Goal: Transaction & Acquisition: Purchase product/service

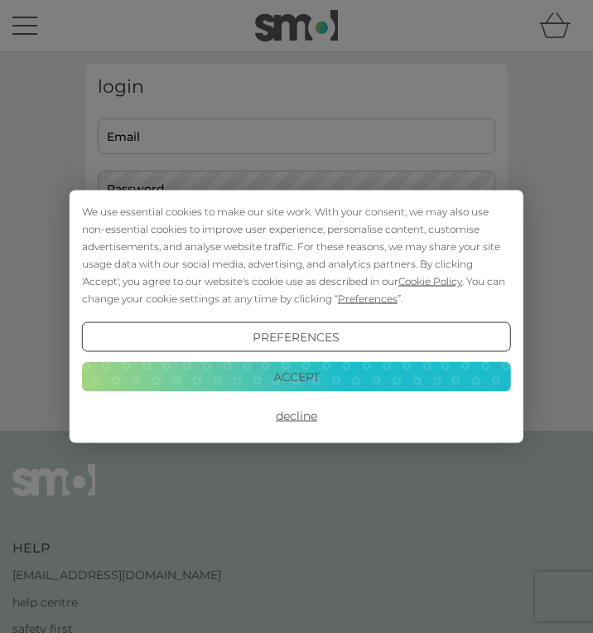
click at [301, 417] on button "Decline" at bounding box center [296, 416] width 429 height 30
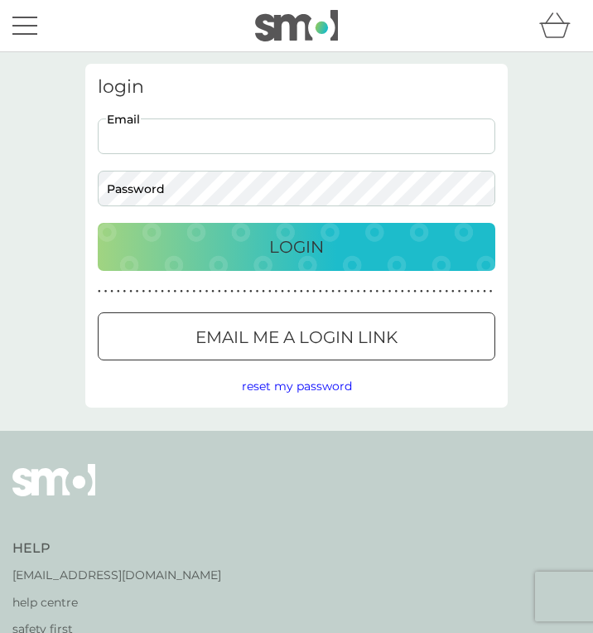
click at [344, 130] on input "Email" at bounding box center [296, 136] width 397 height 36
type input "[EMAIL_ADDRESS][DOMAIN_NAME]"
click at [98, 223] on button "Login" at bounding box center [296, 247] width 397 height 48
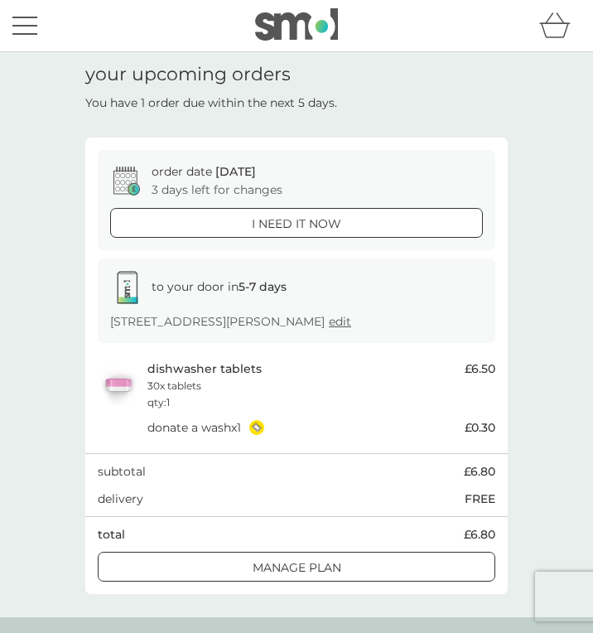
click at [320, 561] on div at bounding box center [297, 567] width 60 height 17
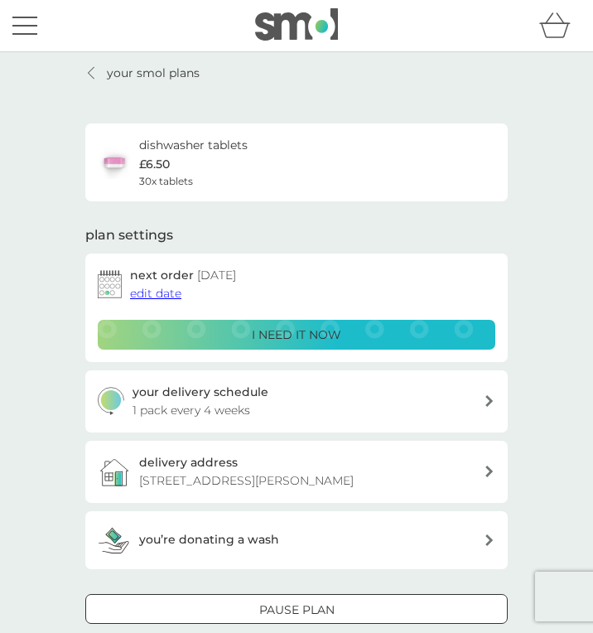
click at [138, 75] on p "your smol plans" at bounding box center [153, 73] width 93 height 18
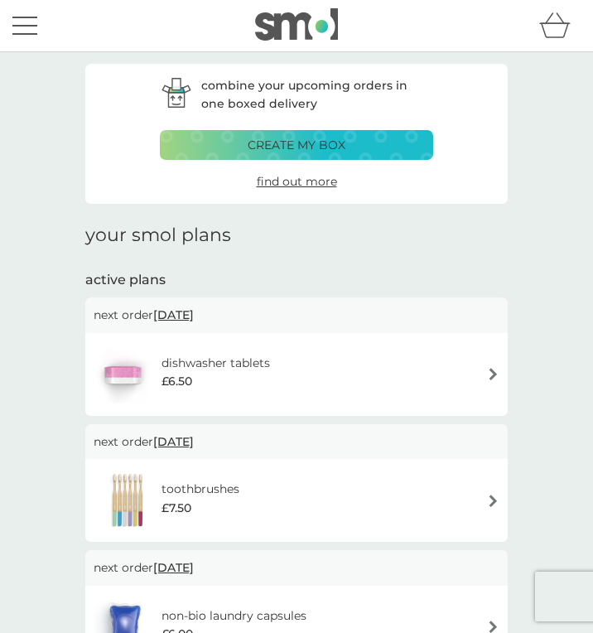
click at [326, 145] on p "create my box" at bounding box center [297, 145] width 98 height 18
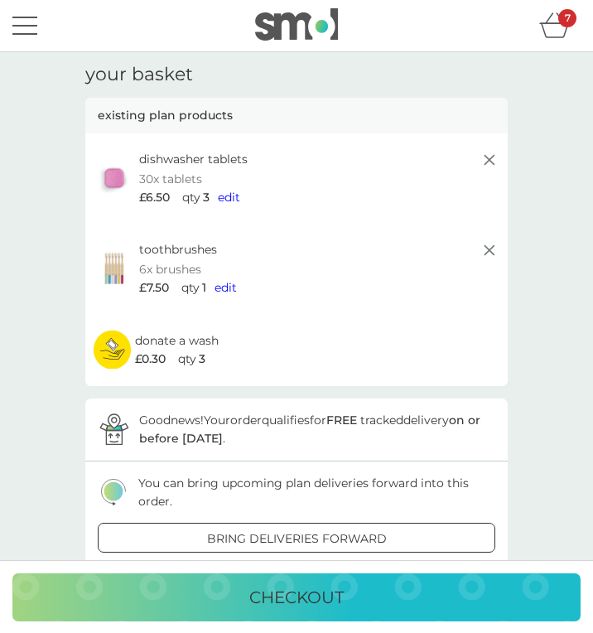
click at [485, 258] on icon at bounding box center [489, 250] width 20 height 20
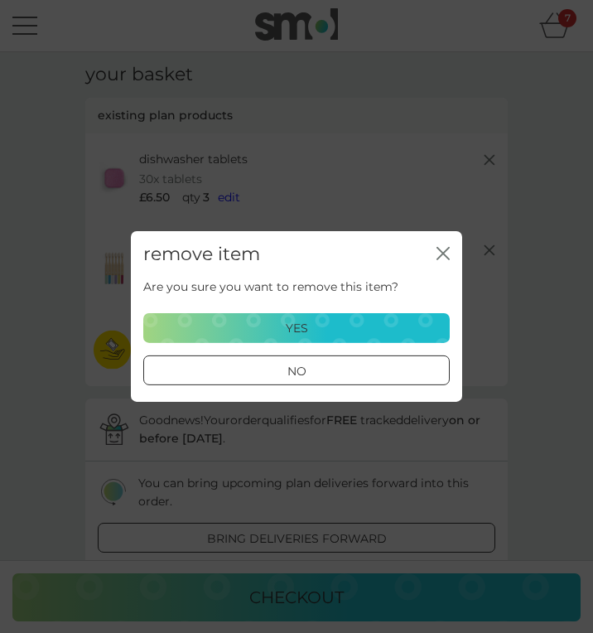
click at [350, 328] on div "yes" at bounding box center [296, 328] width 285 height 18
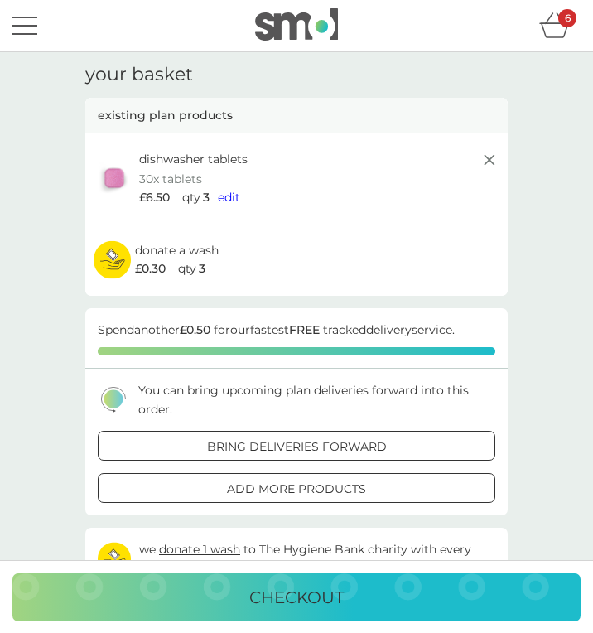
click at [372, 492] on div "add more products" at bounding box center [297, 488] width 396 height 18
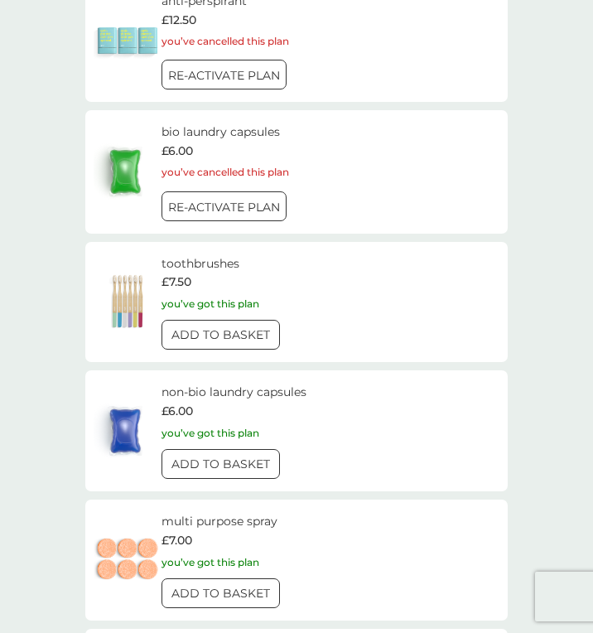
scroll to position [2256, 0]
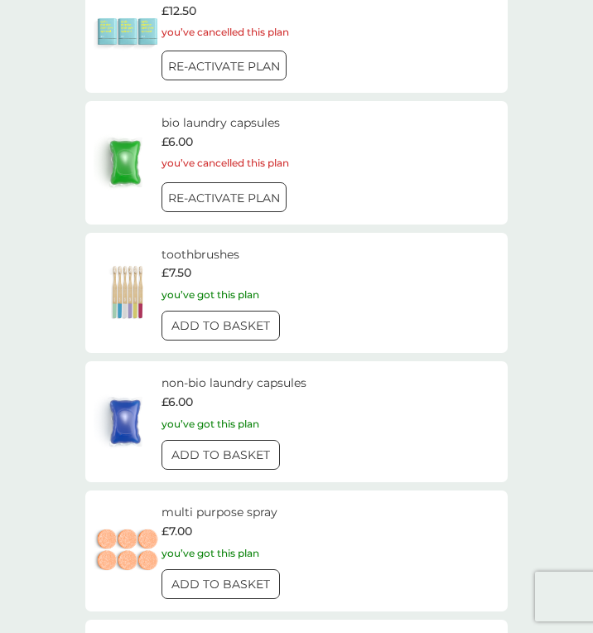
click at [224, 458] on div at bounding box center [220, 454] width 60 height 17
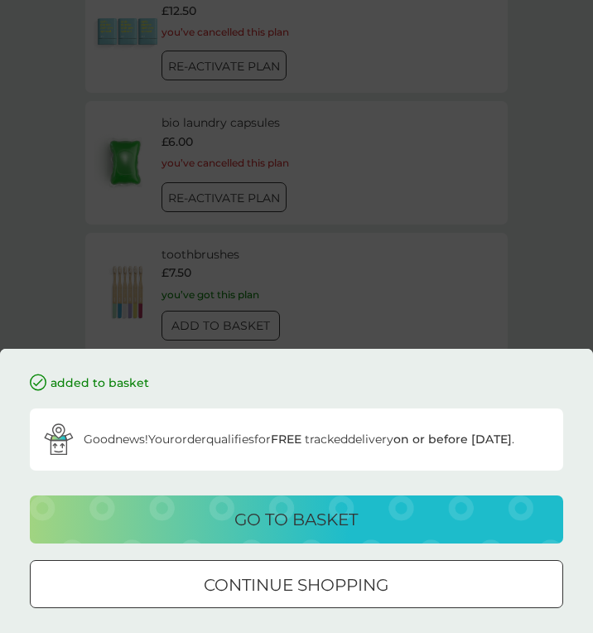
click at [331, 532] on p "go to basket" at bounding box center [295, 519] width 123 height 26
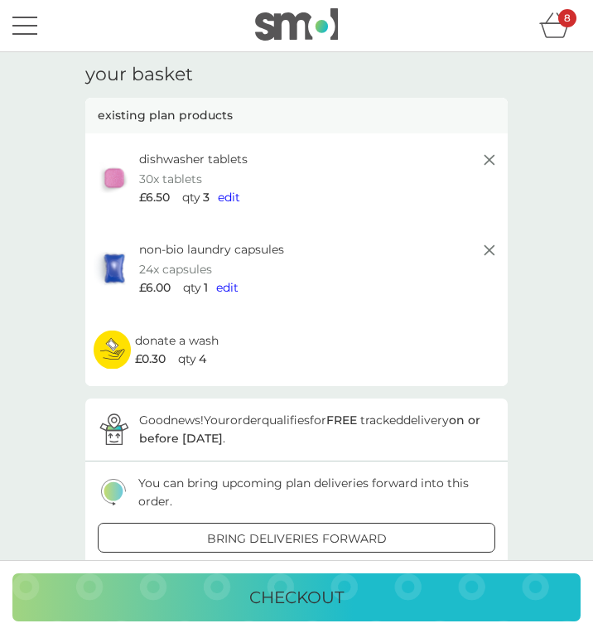
click at [229, 287] on span "edit" at bounding box center [227, 287] width 22 height 15
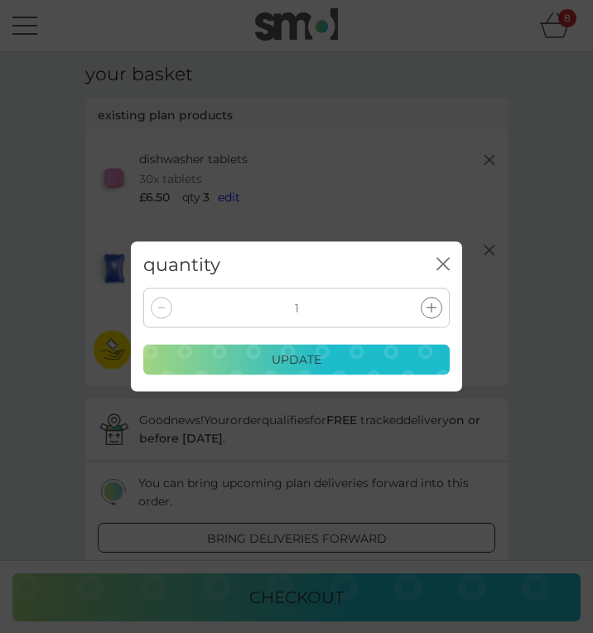
click at [429, 313] on icon at bounding box center [431, 308] width 10 height 10
click at [428, 313] on icon at bounding box center [431, 308] width 10 height 10
click at [329, 368] on div "update" at bounding box center [296, 359] width 285 height 18
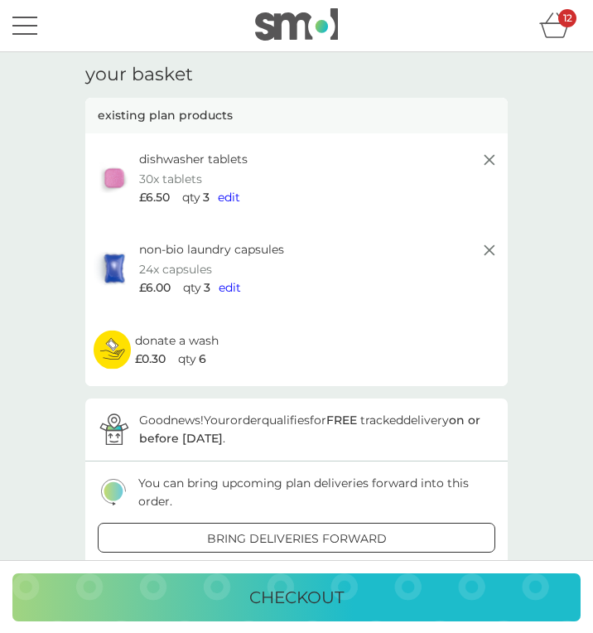
click at [233, 196] on span "edit" at bounding box center [229, 197] width 22 height 15
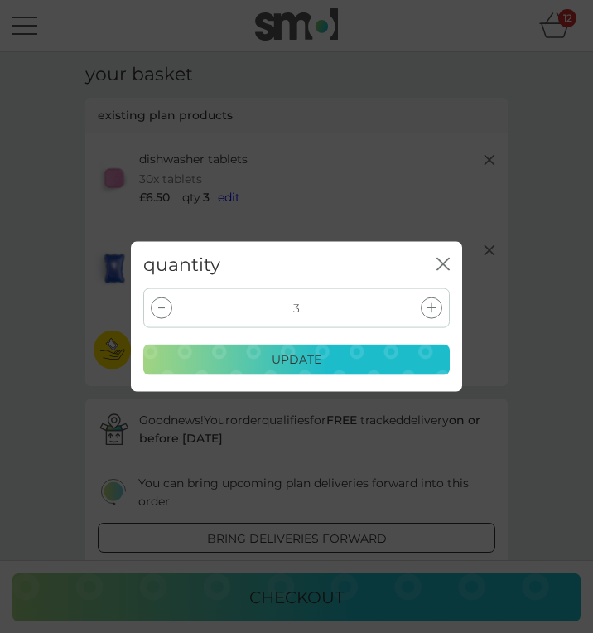
click at [167, 320] on div "3" at bounding box center [296, 308] width 306 height 40
click at [163, 319] on div at bounding box center [162, 308] width 22 height 22
click at [166, 319] on div at bounding box center [162, 308] width 22 height 22
click at [306, 368] on p "update" at bounding box center [297, 359] width 50 height 18
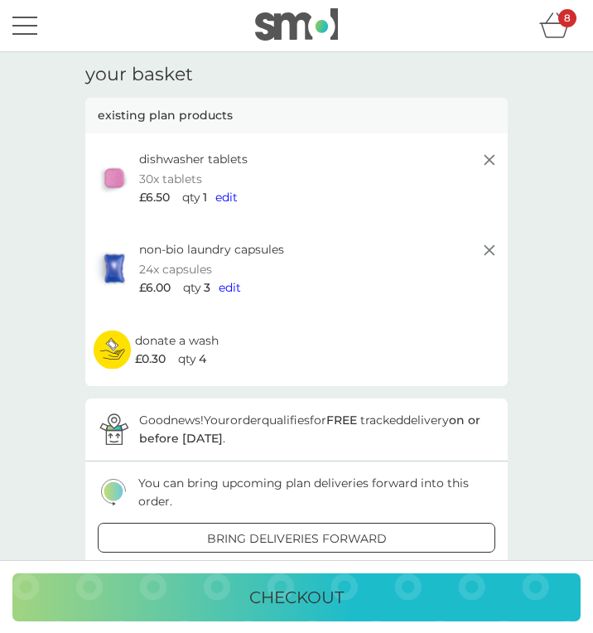
click at [231, 291] on span "edit" at bounding box center [230, 287] width 22 height 15
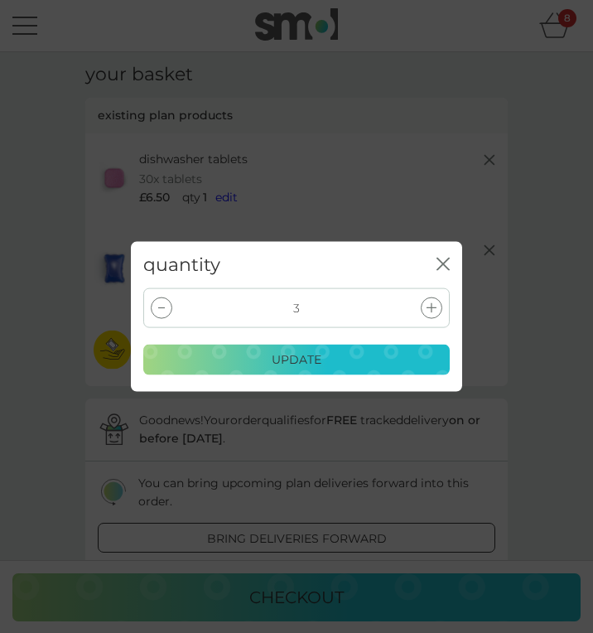
click at [165, 319] on div at bounding box center [162, 308] width 22 height 22
click at [253, 368] on div "update" at bounding box center [296, 359] width 285 height 18
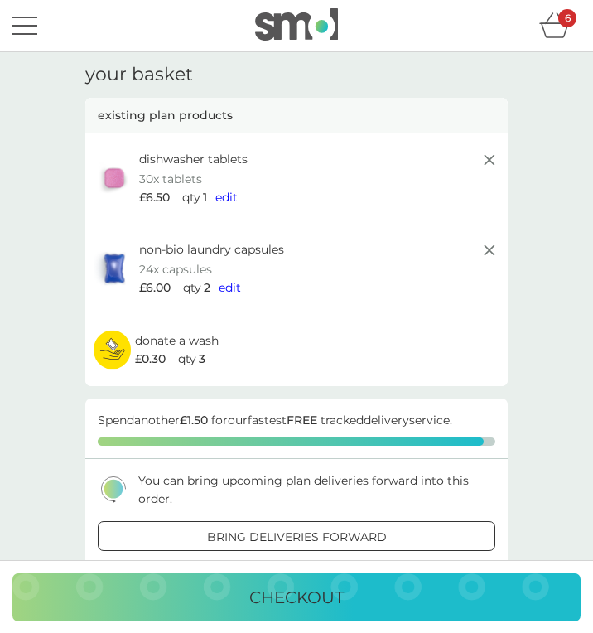
click at [322, 570] on p "add more products" at bounding box center [296, 579] width 139 height 18
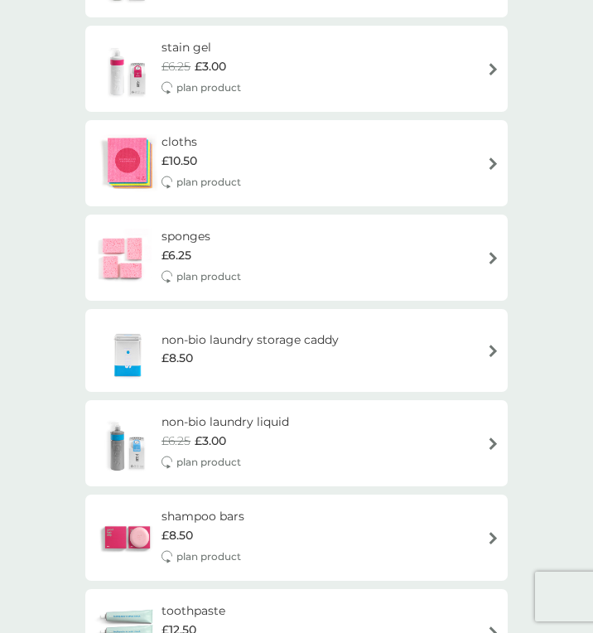
scroll to position [1363, 0]
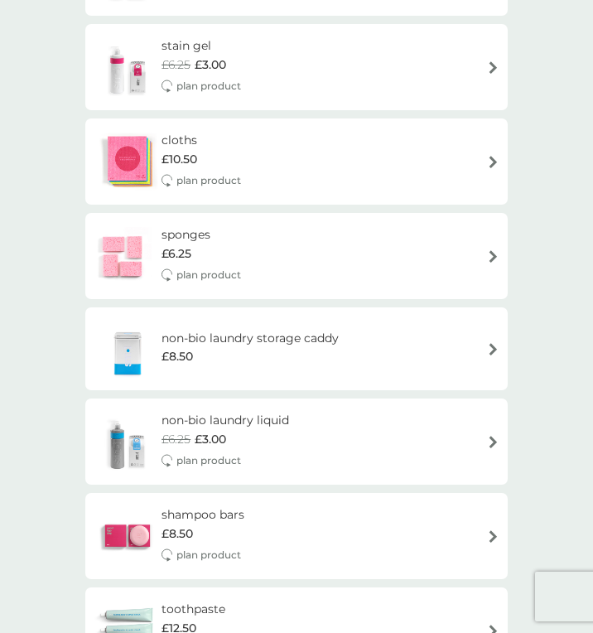
click at [257, 428] on h6 "non-bio laundry liquid" at bounding box center [225, 420] width 128 height 18
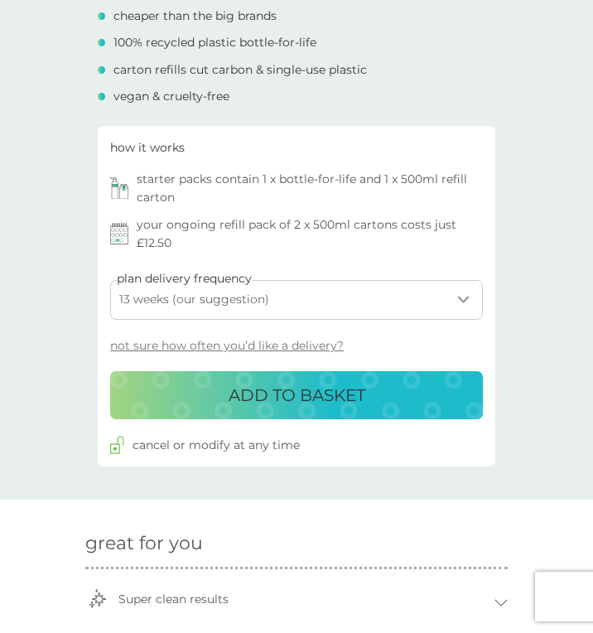
scroll to position [552, 0]
click at [455, 296] on select "1 week 2 weeks 3 weeks 4 weeks 5 weeks 6 weeks 7 weeks 8 weeks 9 weeks 10 weeks…" at bounding box center [296, 301] width 373 height 40
select select "84"
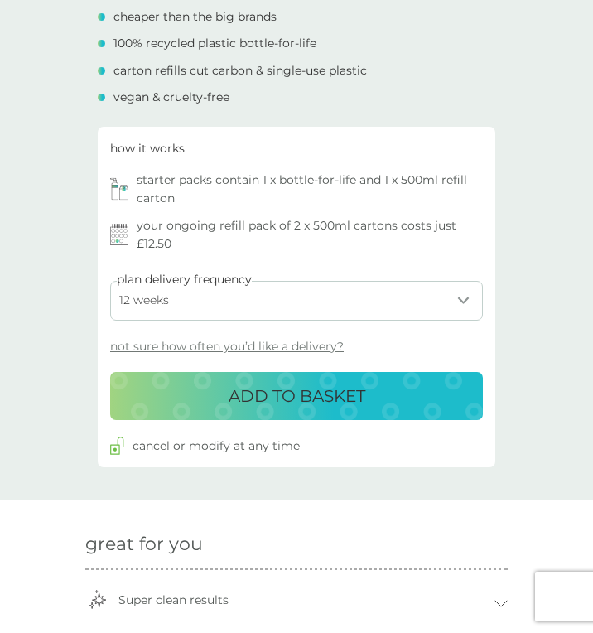
click at [110, 281] on select "1 week 2 weeks 3 weeks 4 weeks 5 weeks 6 weeks 7 weeks 8 weeks 9 weeks 10 weeks…" at bounding box center [296, 301] width 373 height 40
click at [310, 398] on p "ADD TO BASKET" at bounding box center [297, 396] width 137 height 26
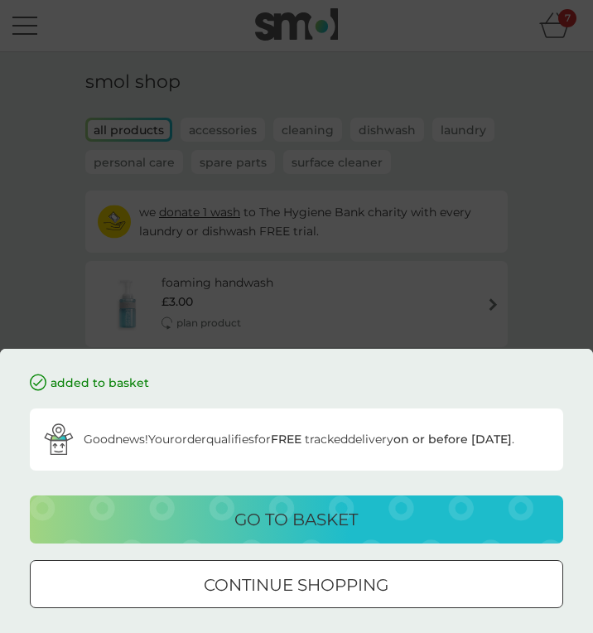
click at [315, 532] on p "go to basket" at bounding box center [295, 519] width 123 height 26
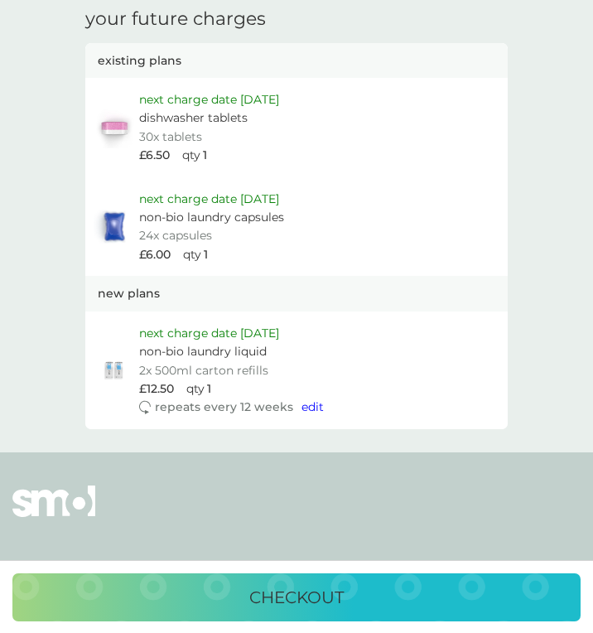
scroll to position [936, 0]
click at [261, 344] on p "non-bio laundry liquid" at bounding box center [203, 351] width 128 height 18
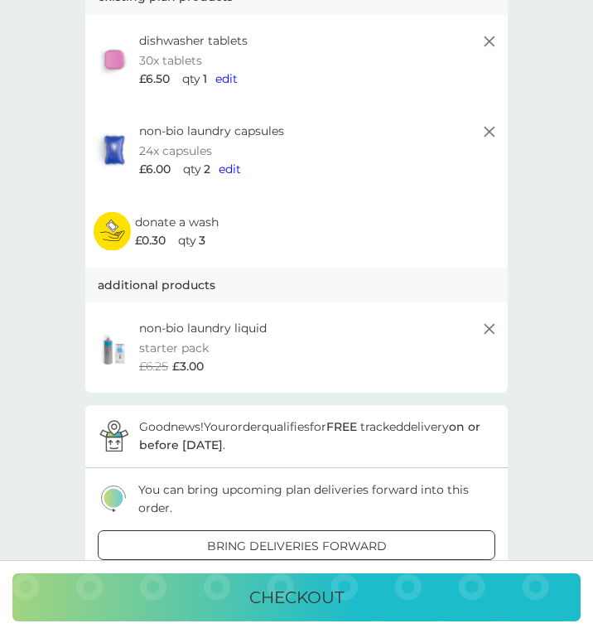
scroll to position [117, 0]
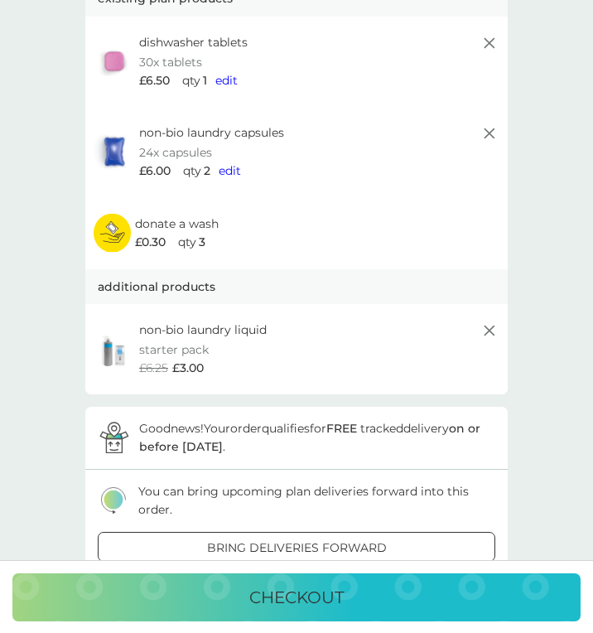
click at [342, 586] on p "checkout" at bounding box center [296, 597] width 94 height 26
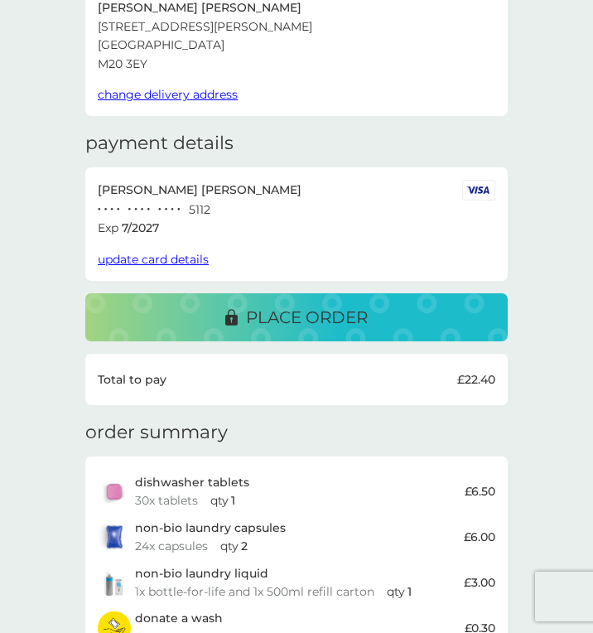
scroll to position [112, 0]
click at [398, 313] on div "place order" at bounding box center [296, 317] width 389 height 26
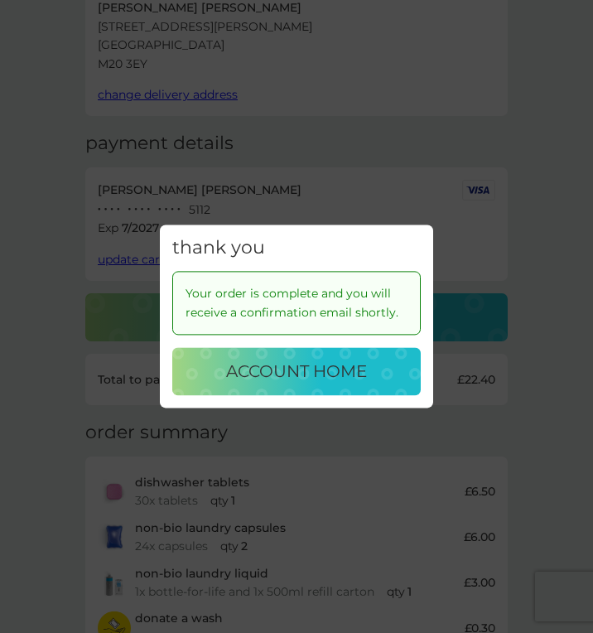
click at [322, 385] on p "account home" at bounding box center [296, 372] width 141 height 26
